Goal: Information Seeking & Learning: Learn about a topic

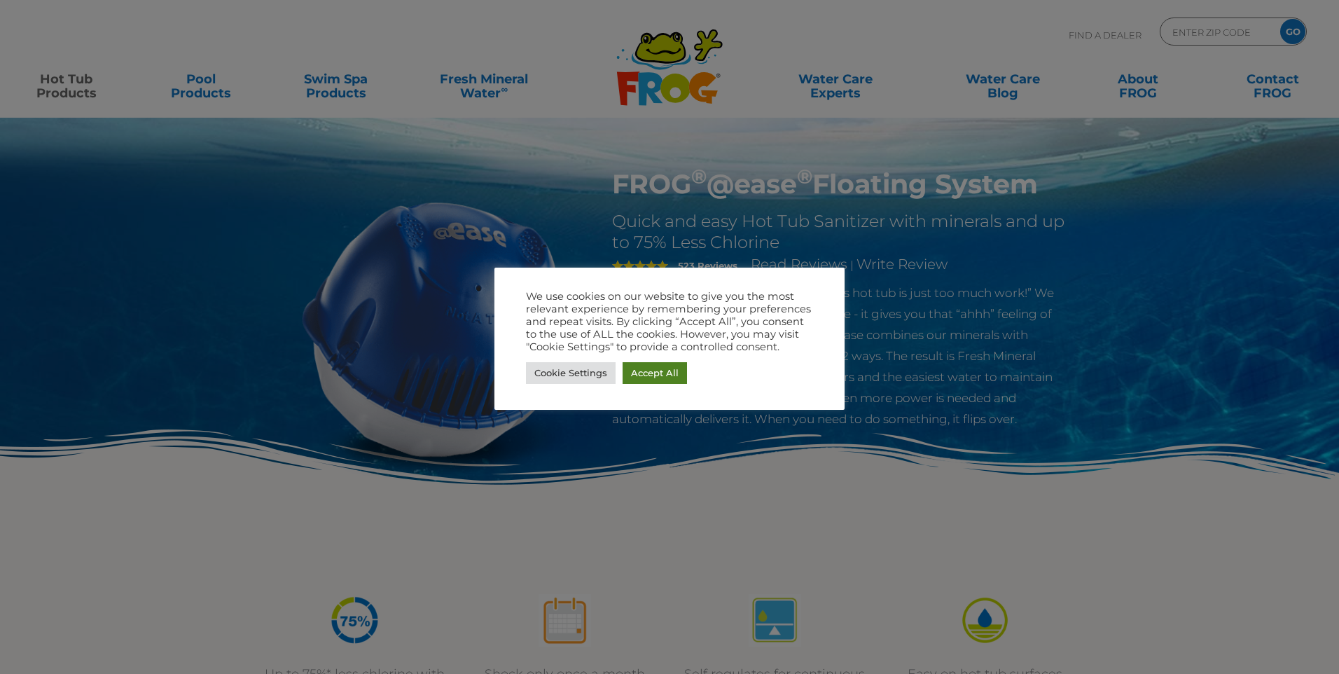
click at [660, 370] on link "Accept All" at bounding box center [655, 373] width 64 height 22
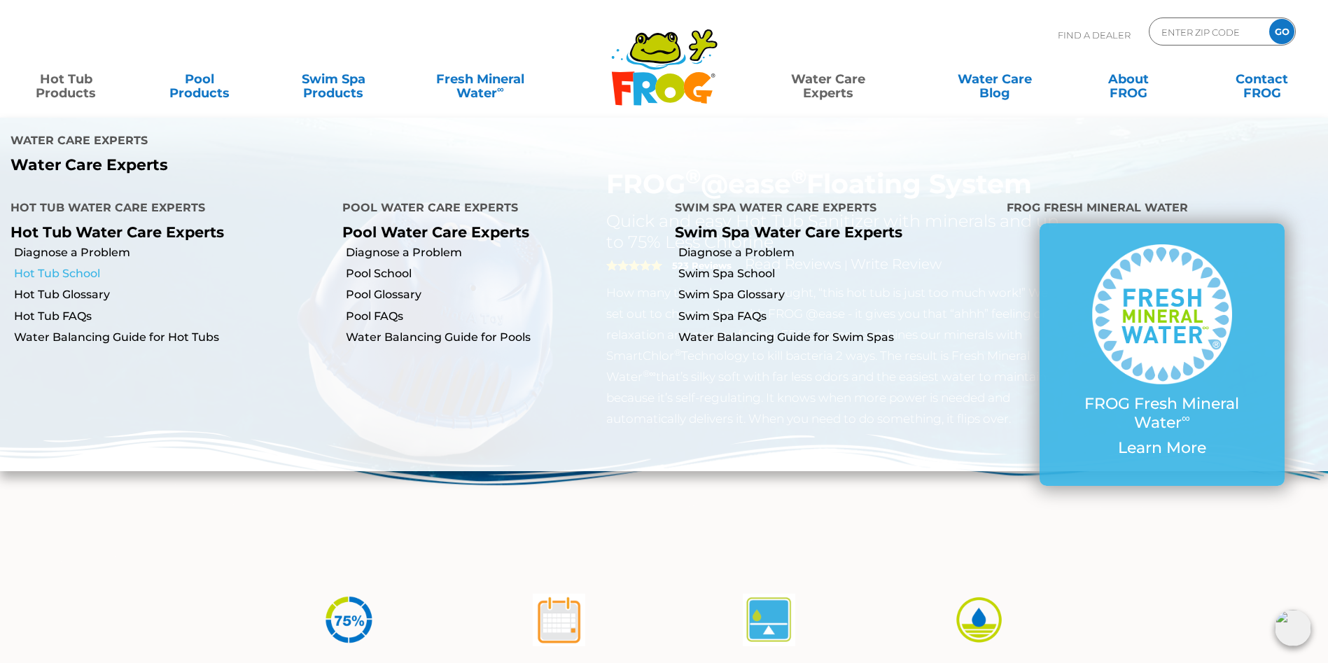
click at [79, 276] on link "Hot Tub School" at bounding box center [173, 273] width 318 height 15
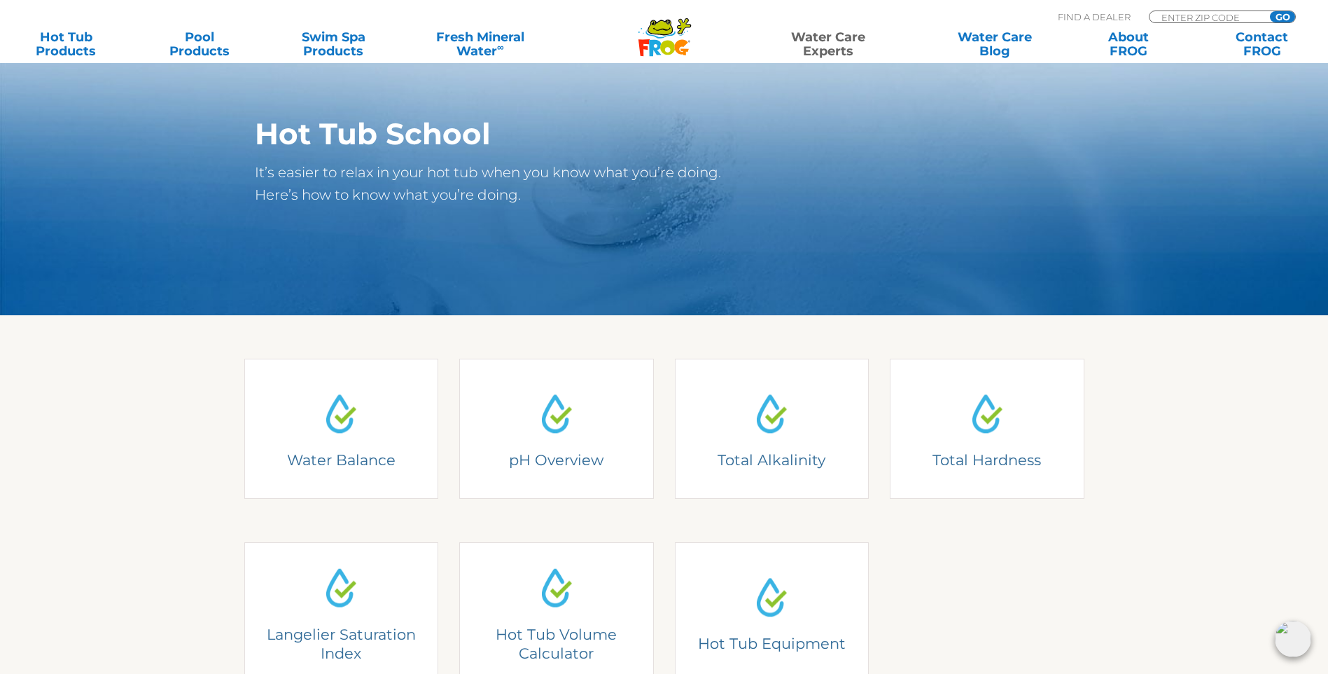
scroll to position [210, 0]
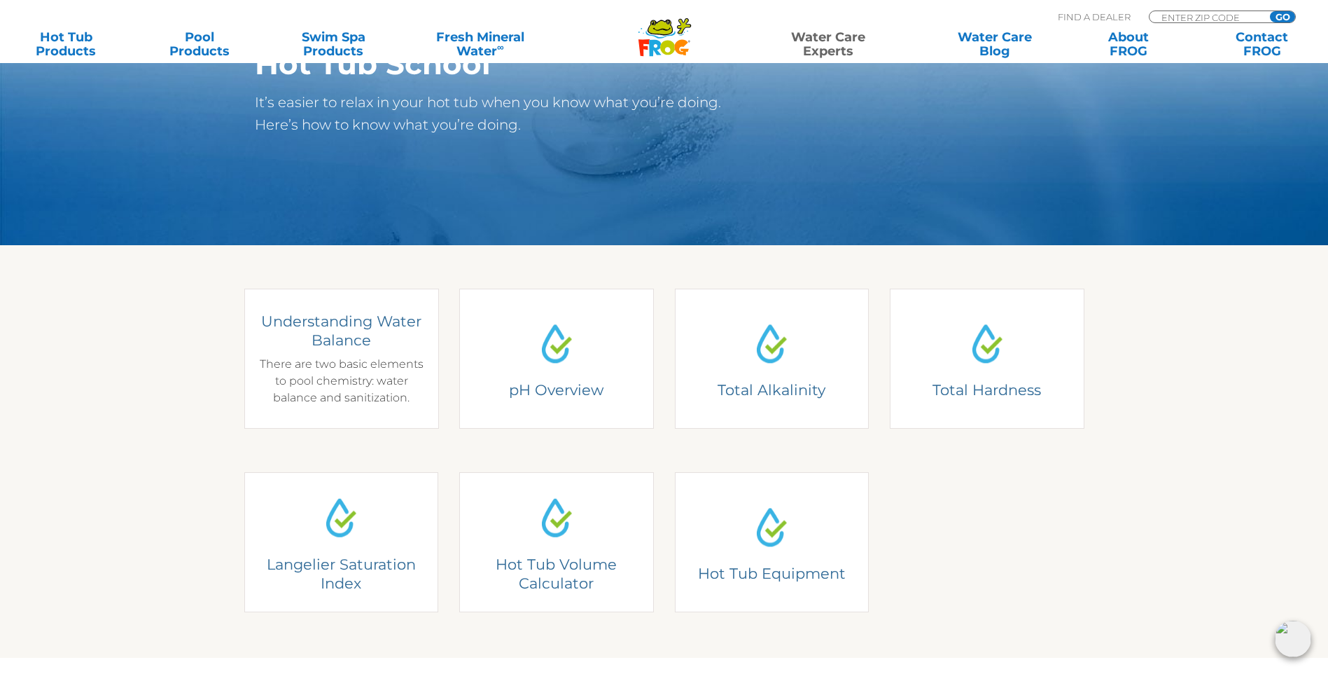
click at [347, 361] on div "Understanding Water Balance There are two basic elements to pool chemistry: wat…" at bounding box center [341, 359] width 174 height 95
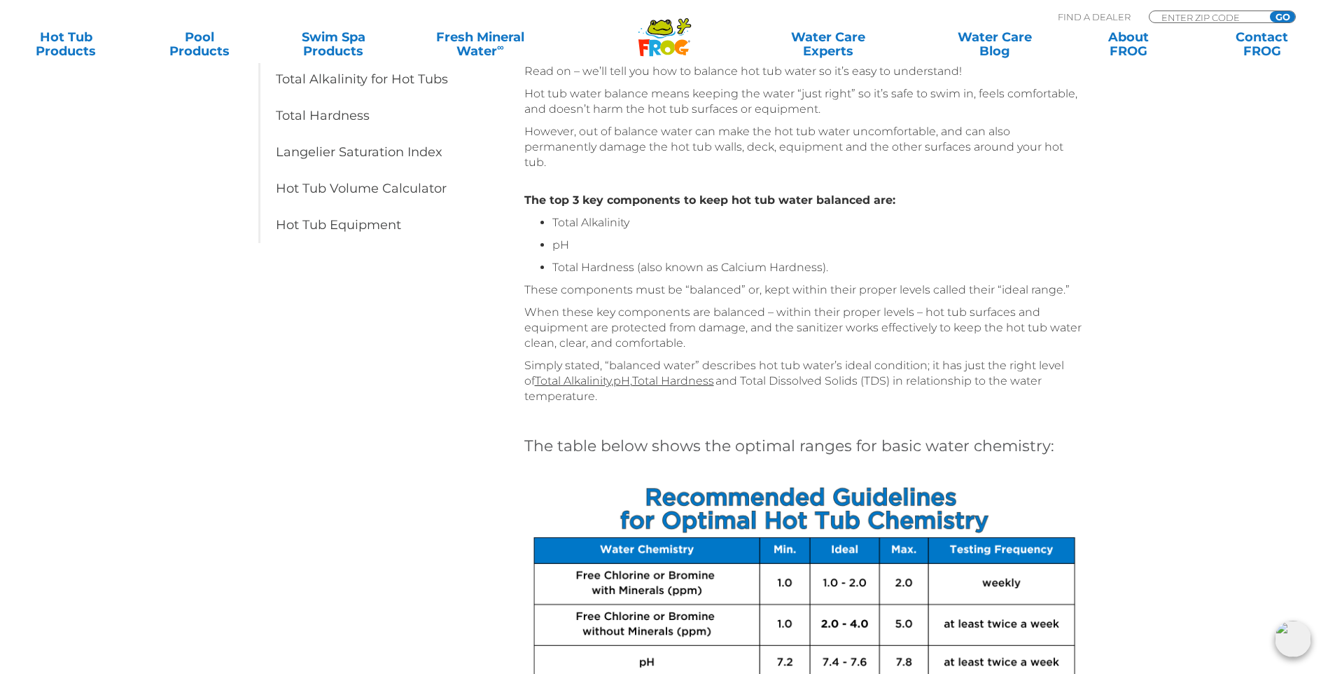
scroll to position [140, 0]
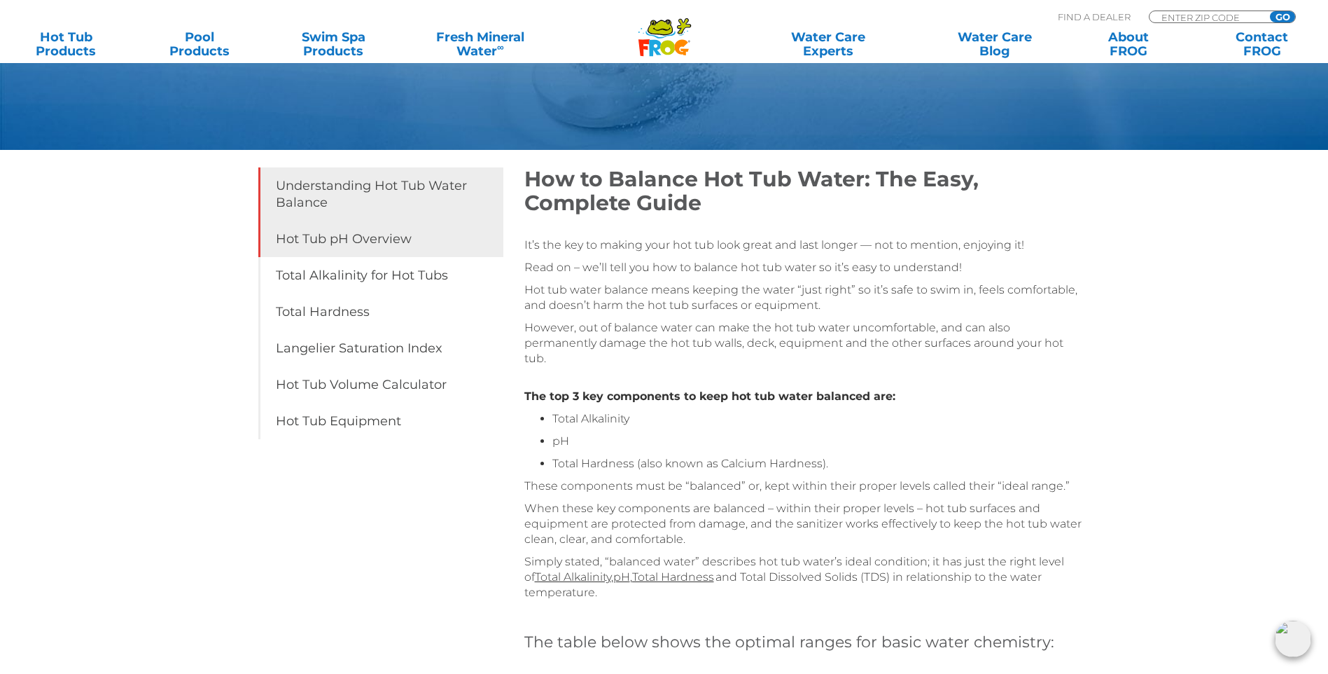
click at [364, 251] on link "Hot Tub pH Overview" at bounding box center [380, 239] width 245 height 36
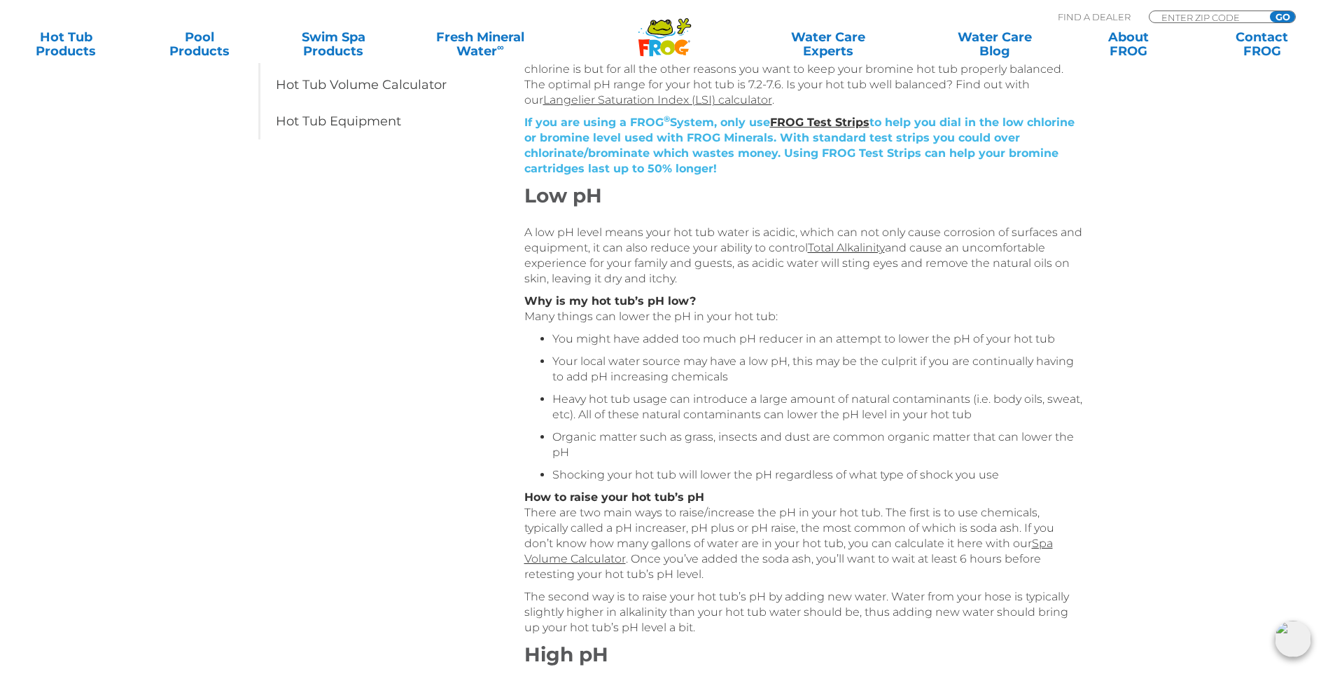
scroll to position [70, 0]
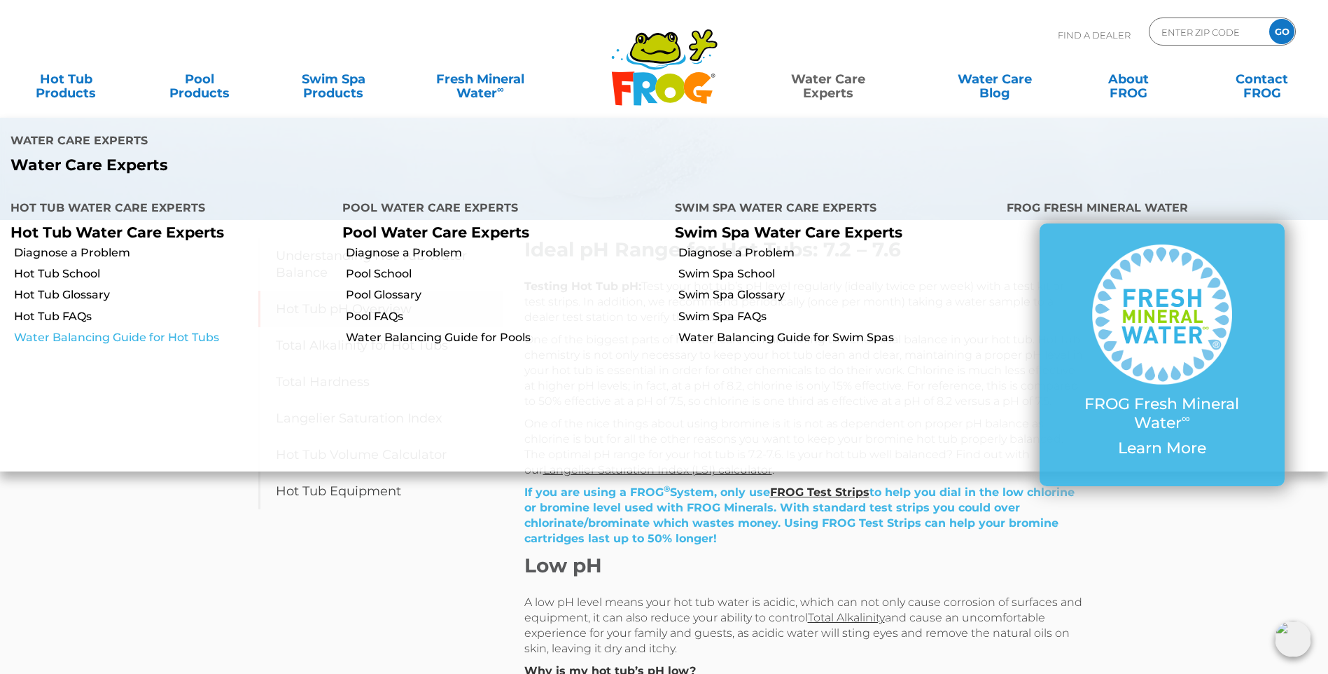
click at [111, 337] on link "Water Balancing Guide for Hot Tubs" at bounding box center [173, 337] width 318 height 15
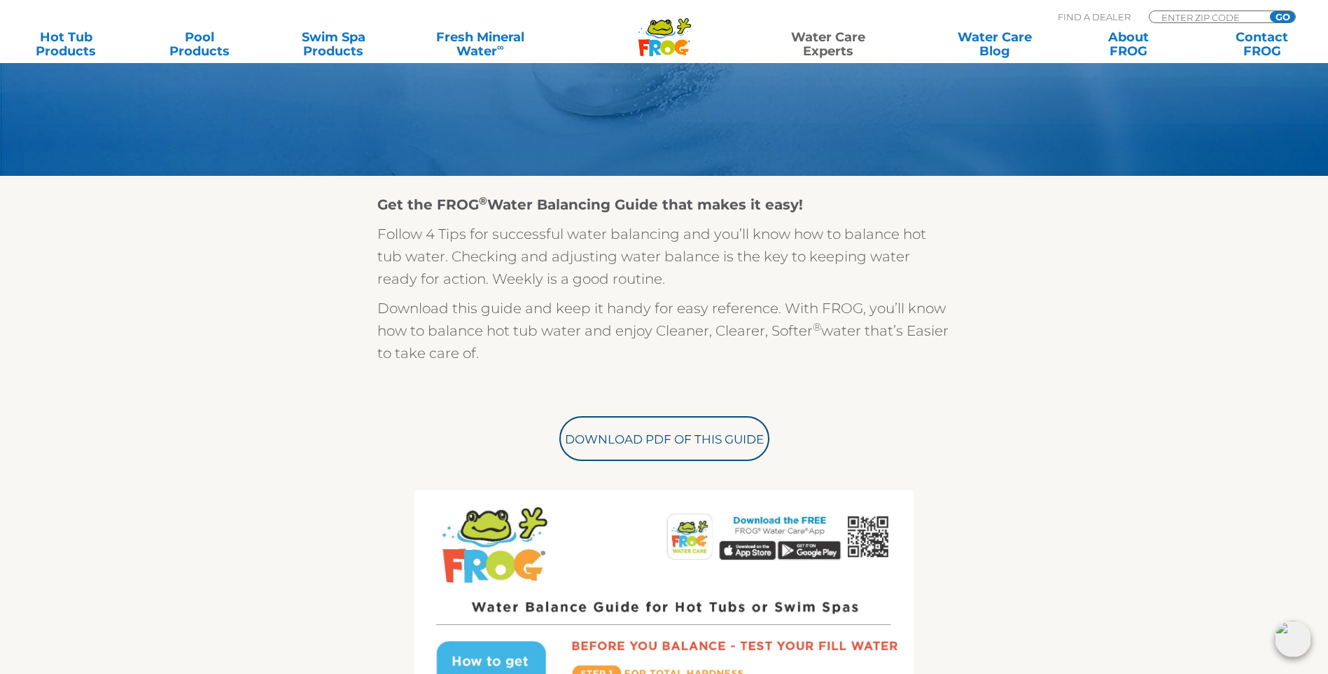
scroll to position [280, 0]
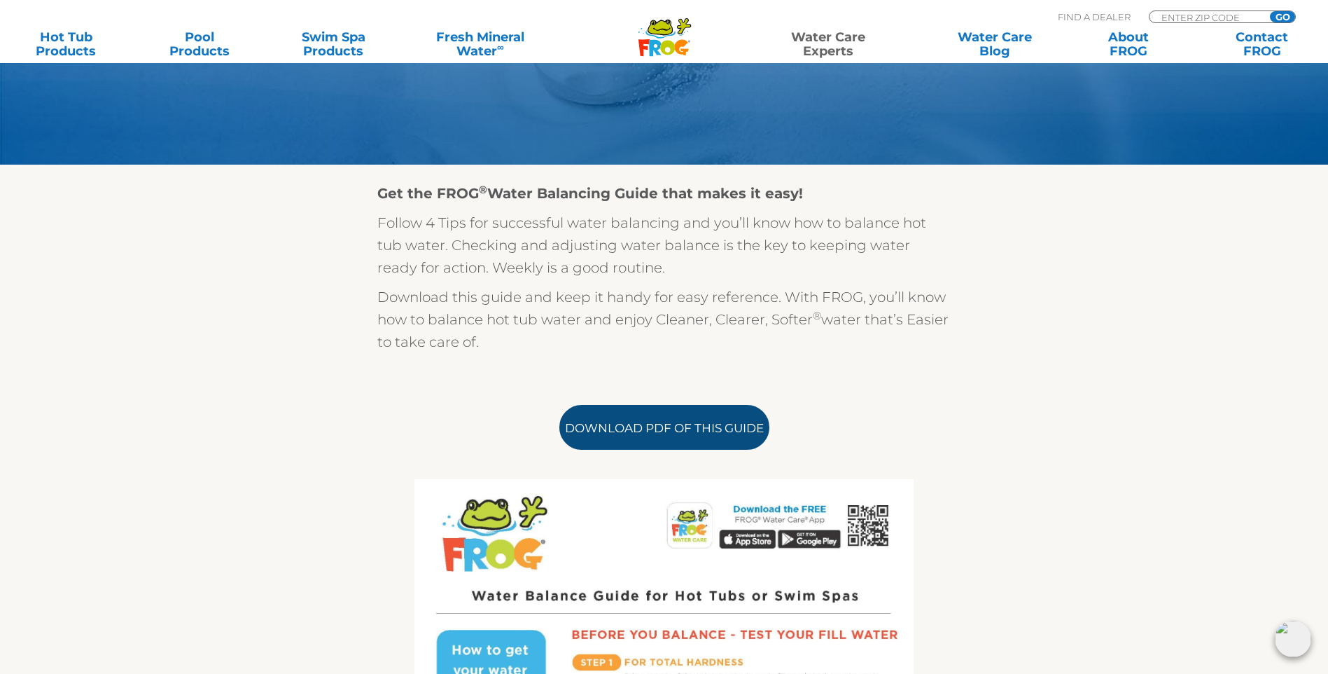
click at [679, 450] on link "Download PDF of this Guide" at bounding box center [665, 427] width 210 height 45
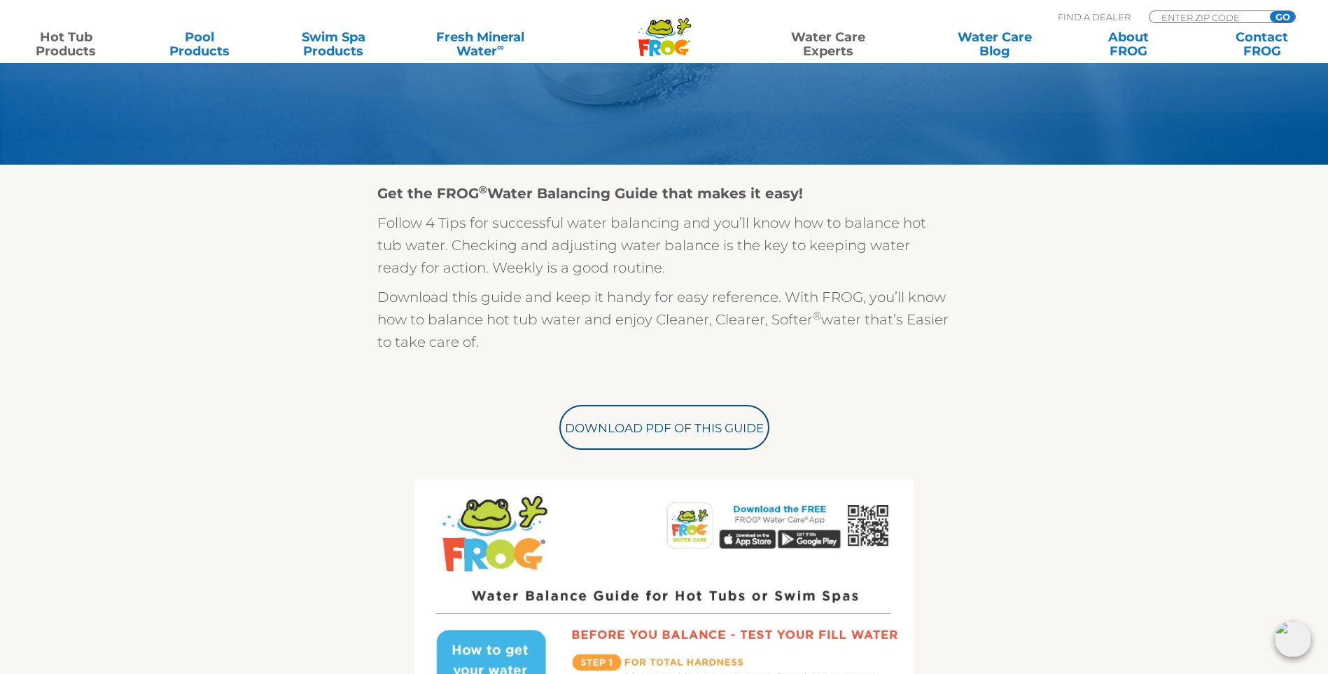
click at [57, 41] on link "Hot Tub Products" at bounding box center [66, 44] width 104 height 28
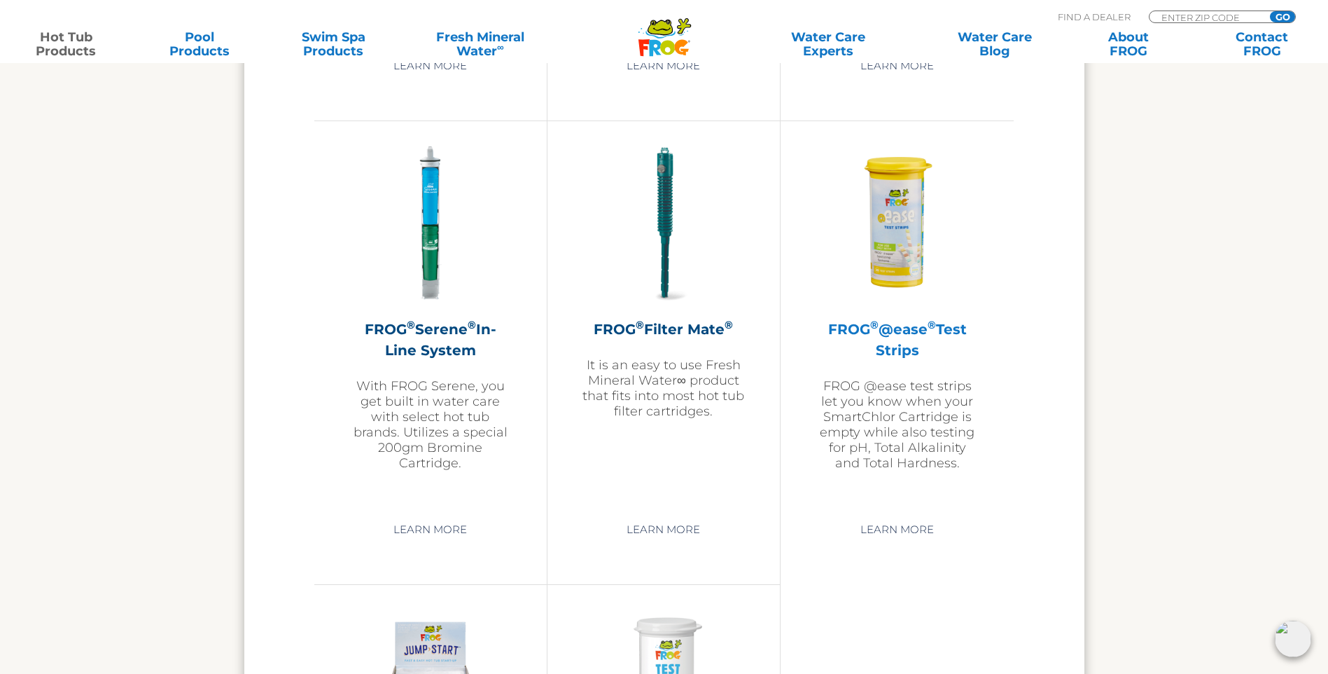
scroll to position [2941, 0]
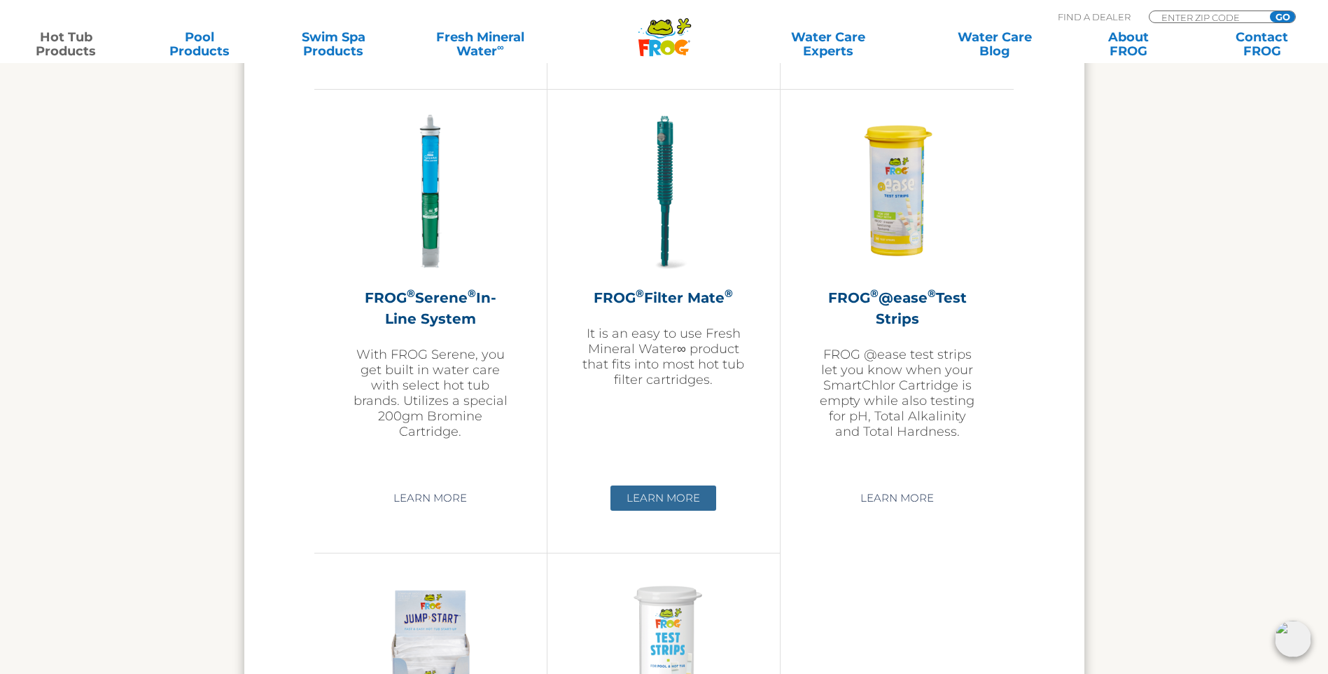
click at [681, 501] on link "Learn More" at bounding box center [664, 497] width 106 height 25
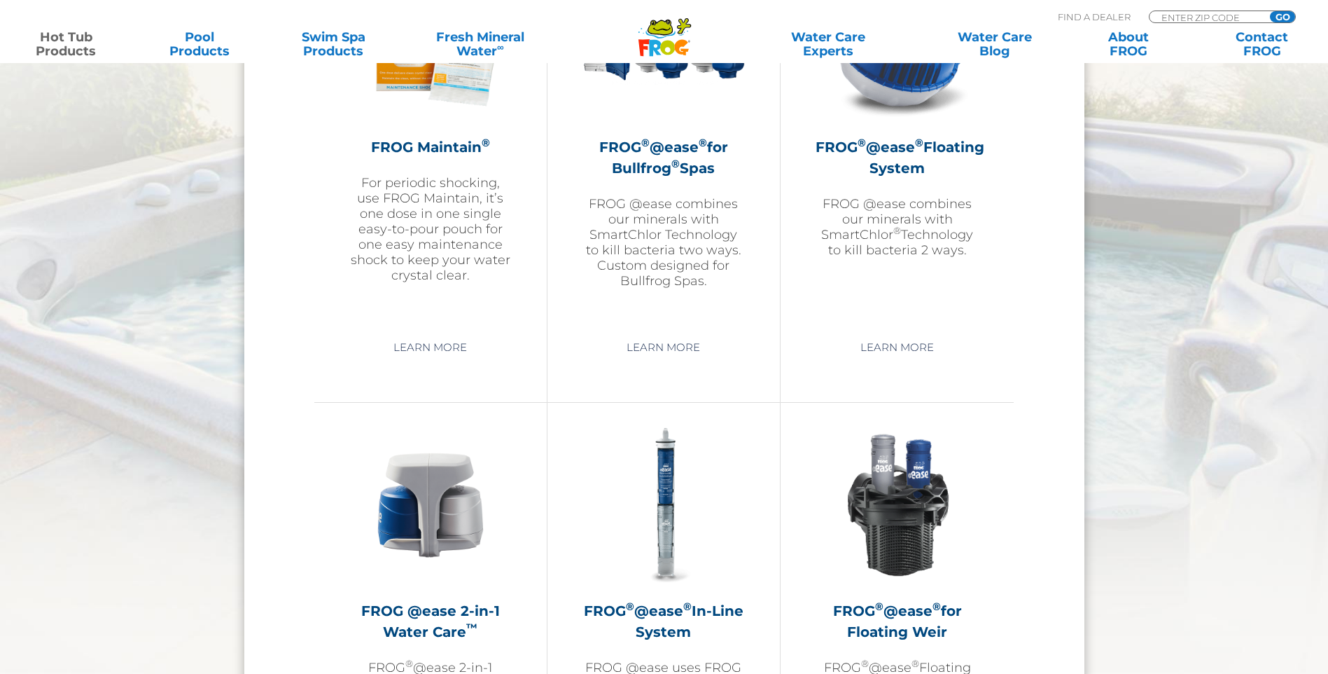
scroll to position [1662, 0]
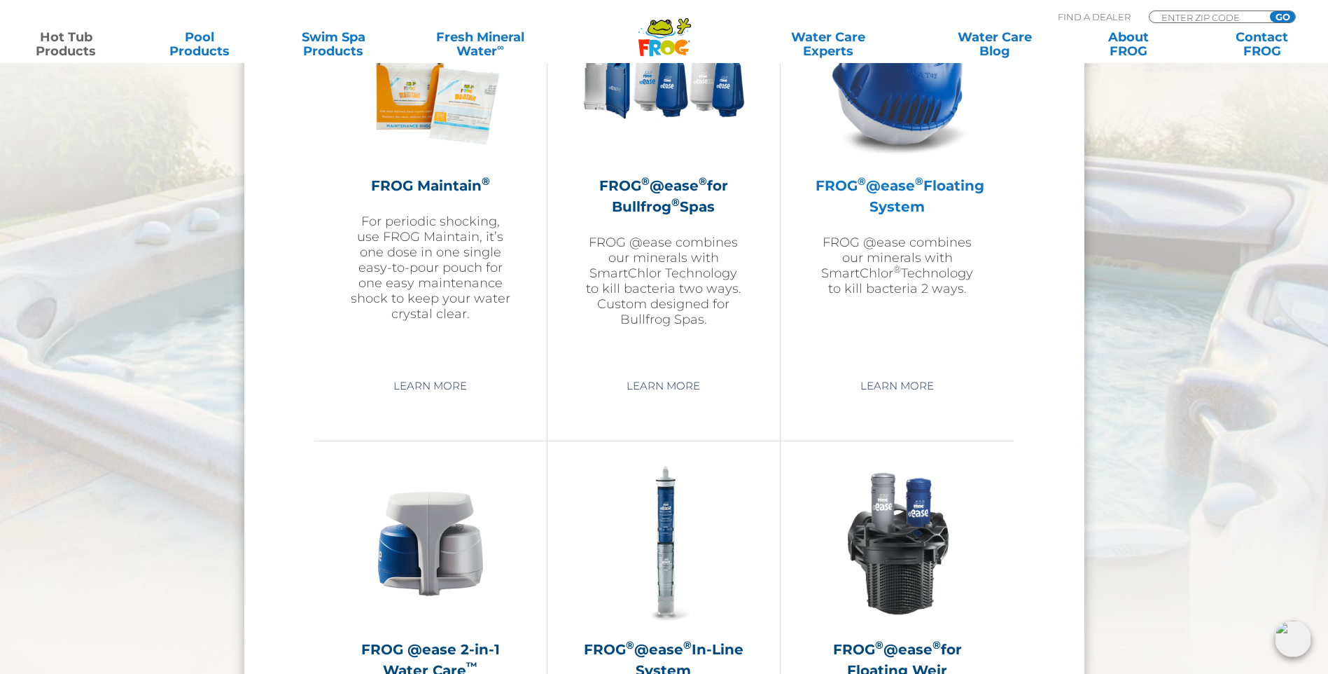
click at [889, 193] on h2 "FROG ® @ease ® Floating System" at bounding box center [897, 196] width 163 height 42
